Goal: Go to known website: Access a specific website the user already knows

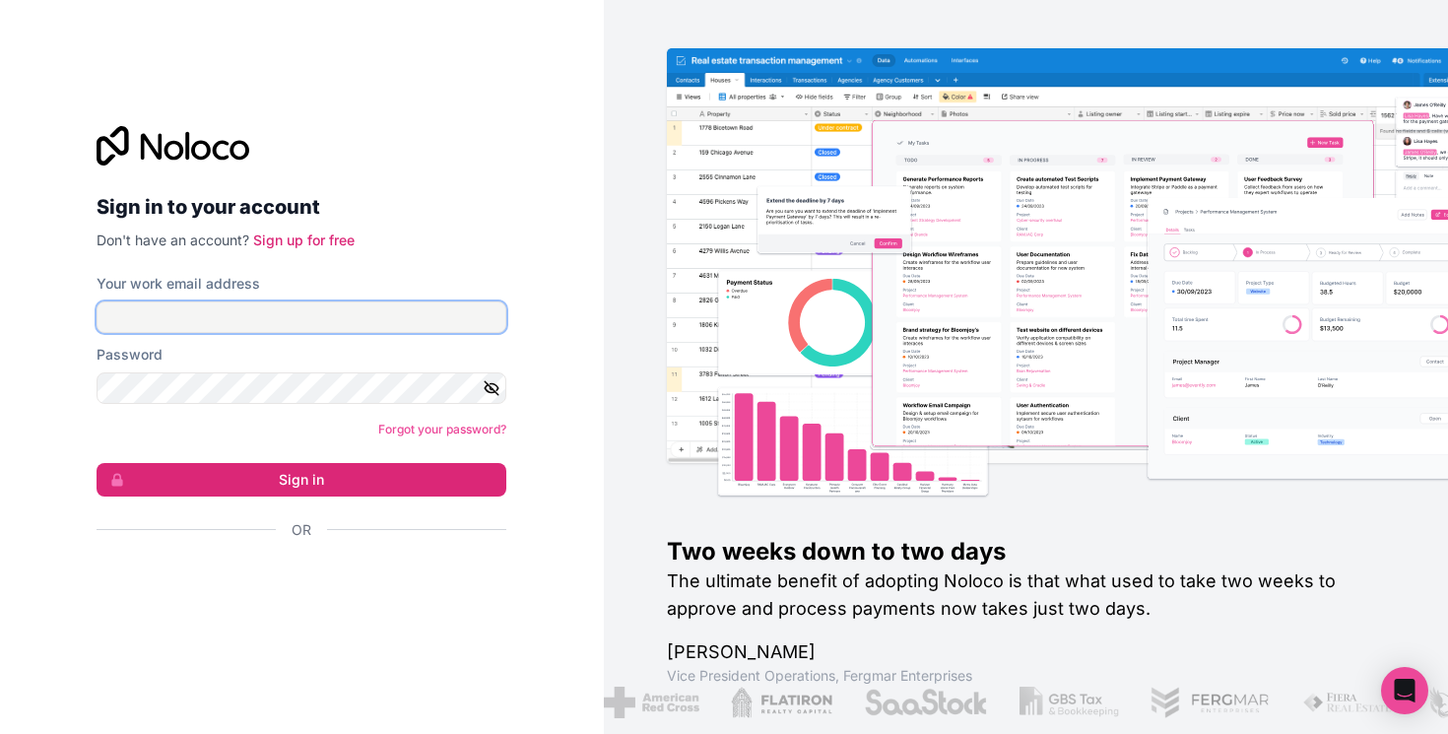
click at [382, 332] on body "Sign in to your account Don't have an account? Sign up for free Your work email…" at bounding box center [724, 367] width 1448 height 734
type input "[EMAIL_ADDRESS][DOMAIN_NAME]"
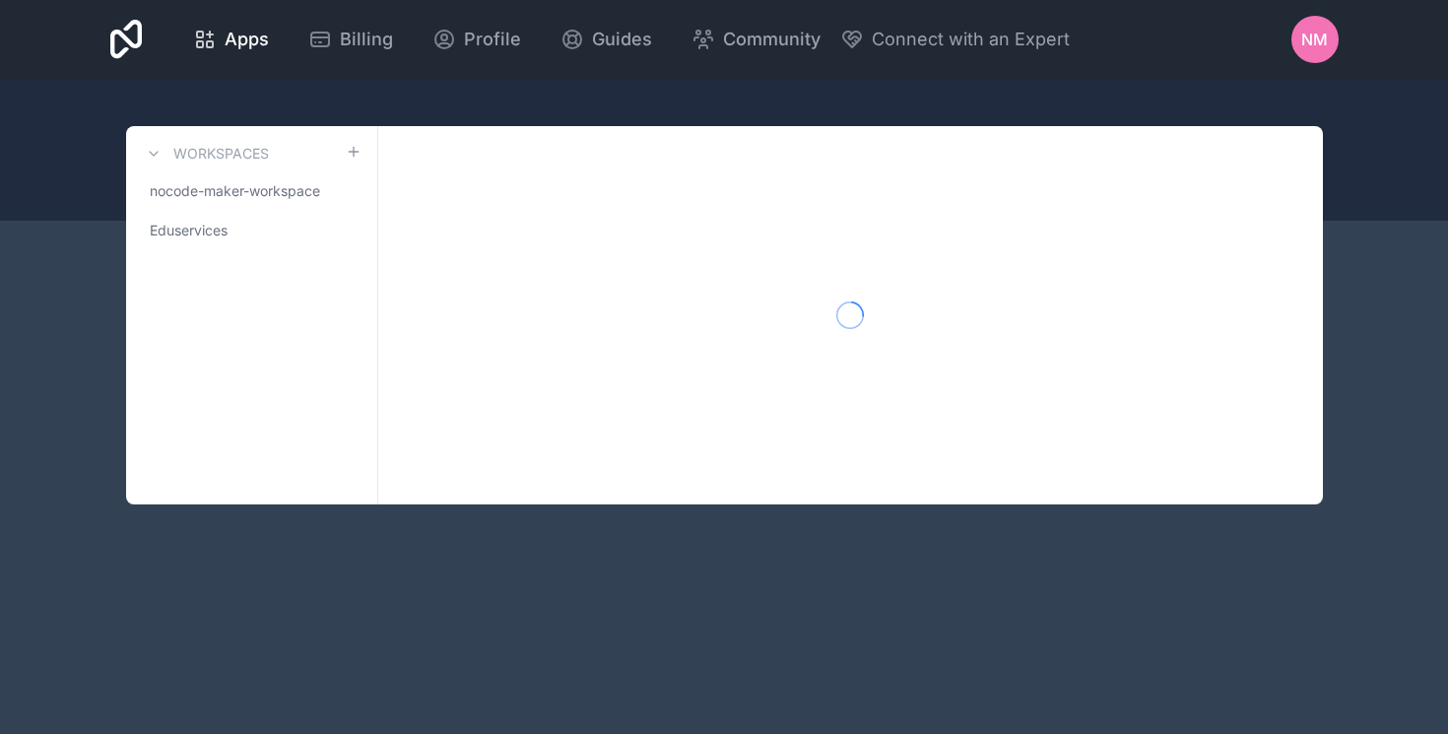
click at [295, 481] on div "Workspaces nocode-maker-workspace Eduservices" at bounding box center [252, 315] width 252 height 378
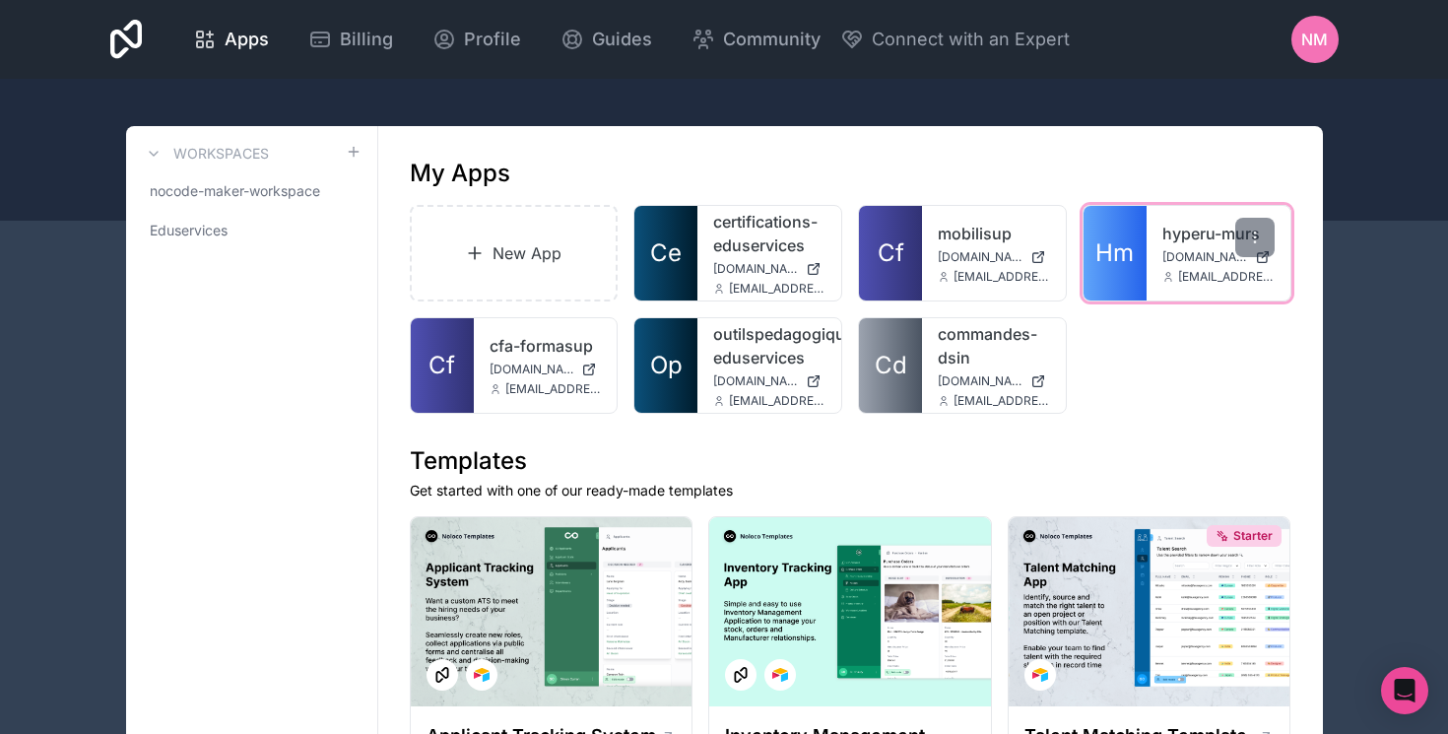
click at [1173, 222] on link "hyperu-murs" at bounding box center [1219, 234] width 112 height 24
